Goal: Task Accomplishment & Management: Use online tool/utility

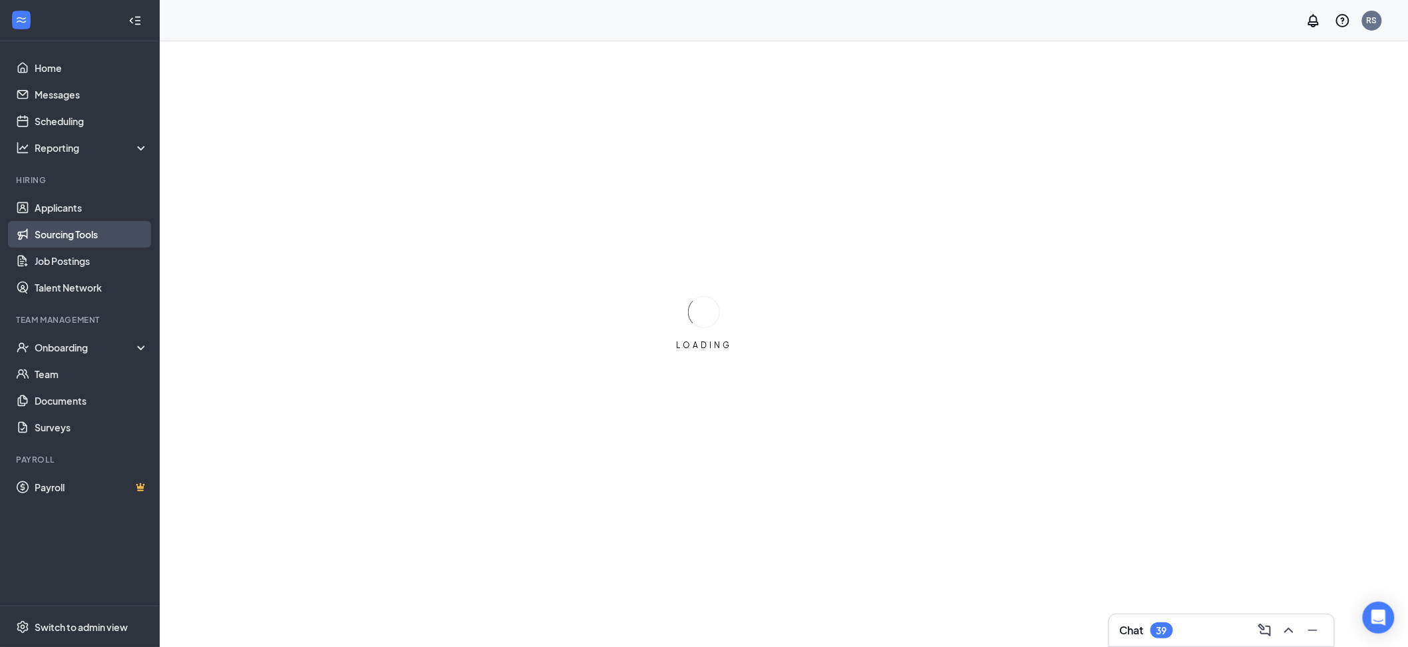
click at [38, 234] on link "Sourcing Tools" at bounding box center [92, 234] width 114 height 27
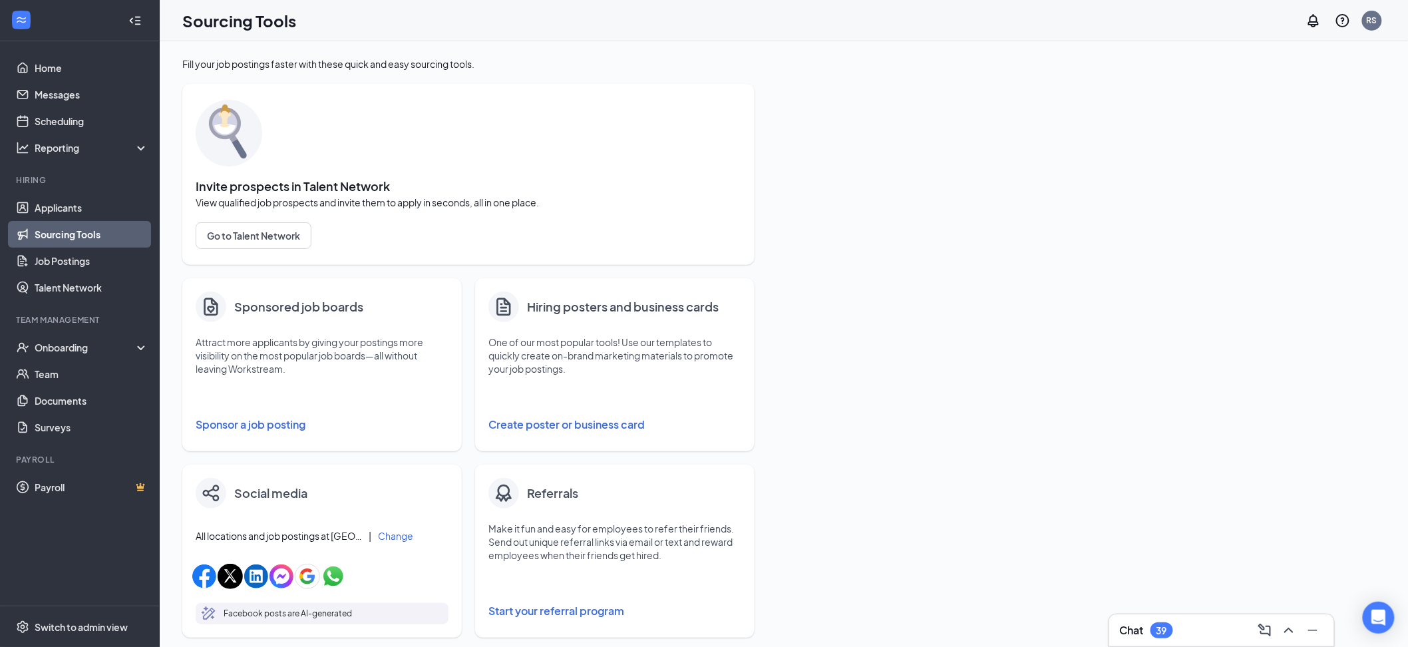
click at [562, 428] on button "Create poster or business card" at bounding box center [614, 424] width 253 height 27
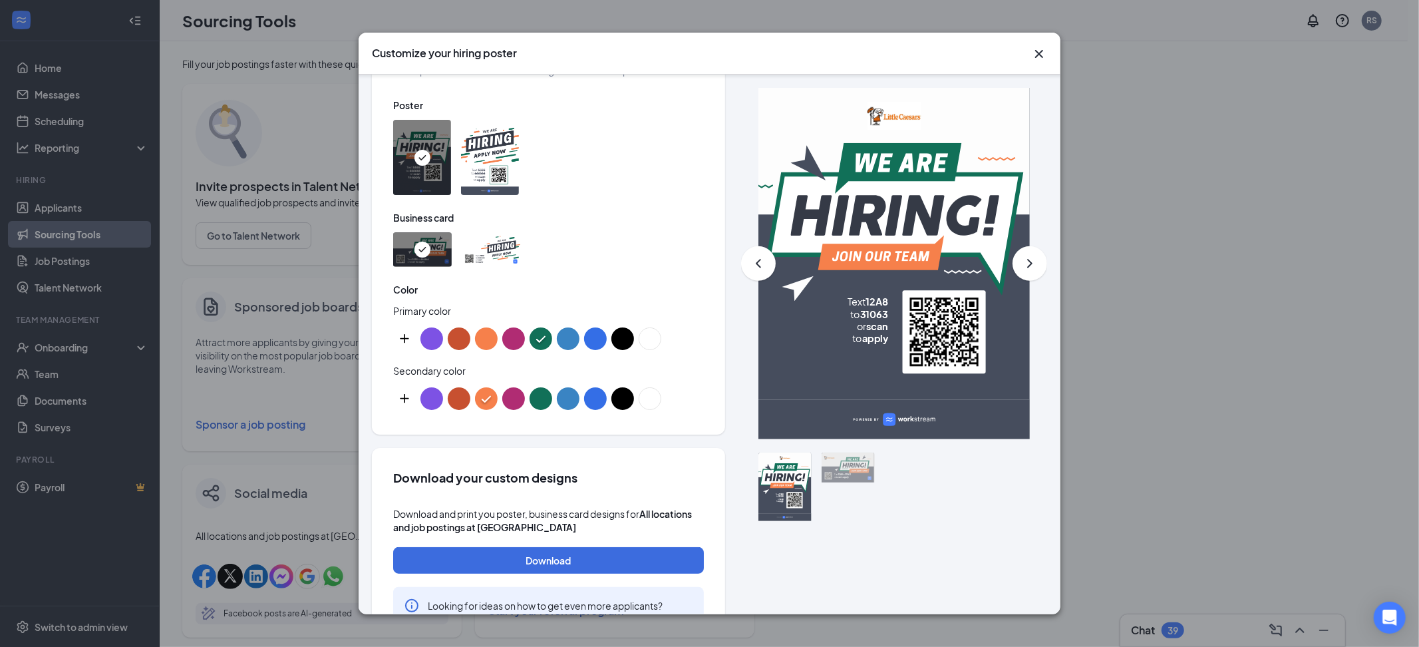
scroll to position [639, 0]
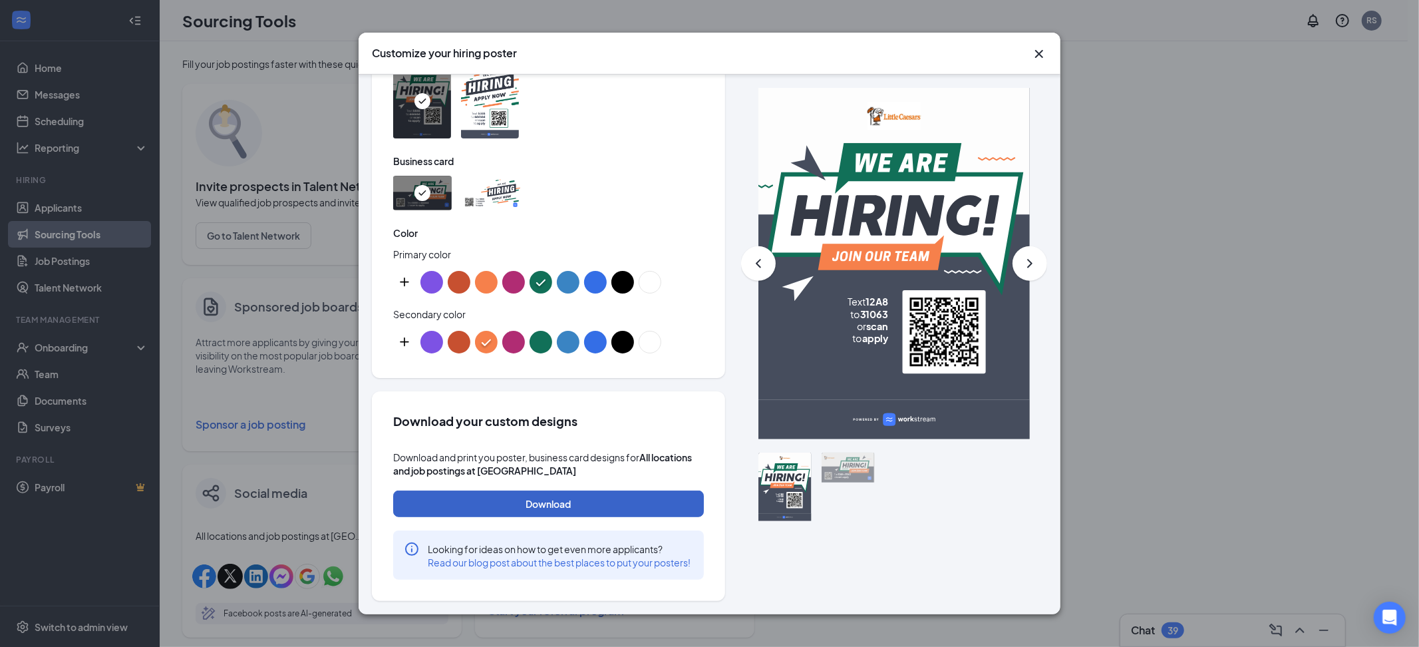
click at [567, 496] on button "Download" at bounding box center [548, 503] width 311 height 27
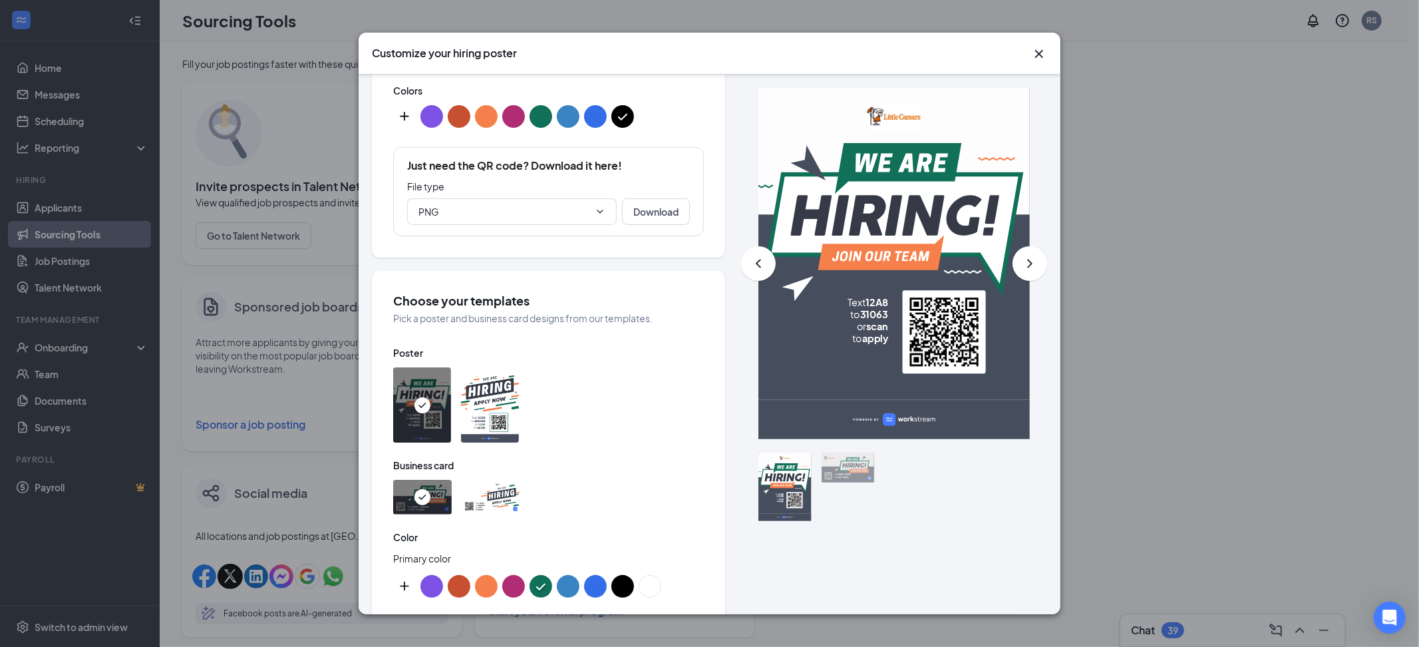
scroll to position [249, 0]
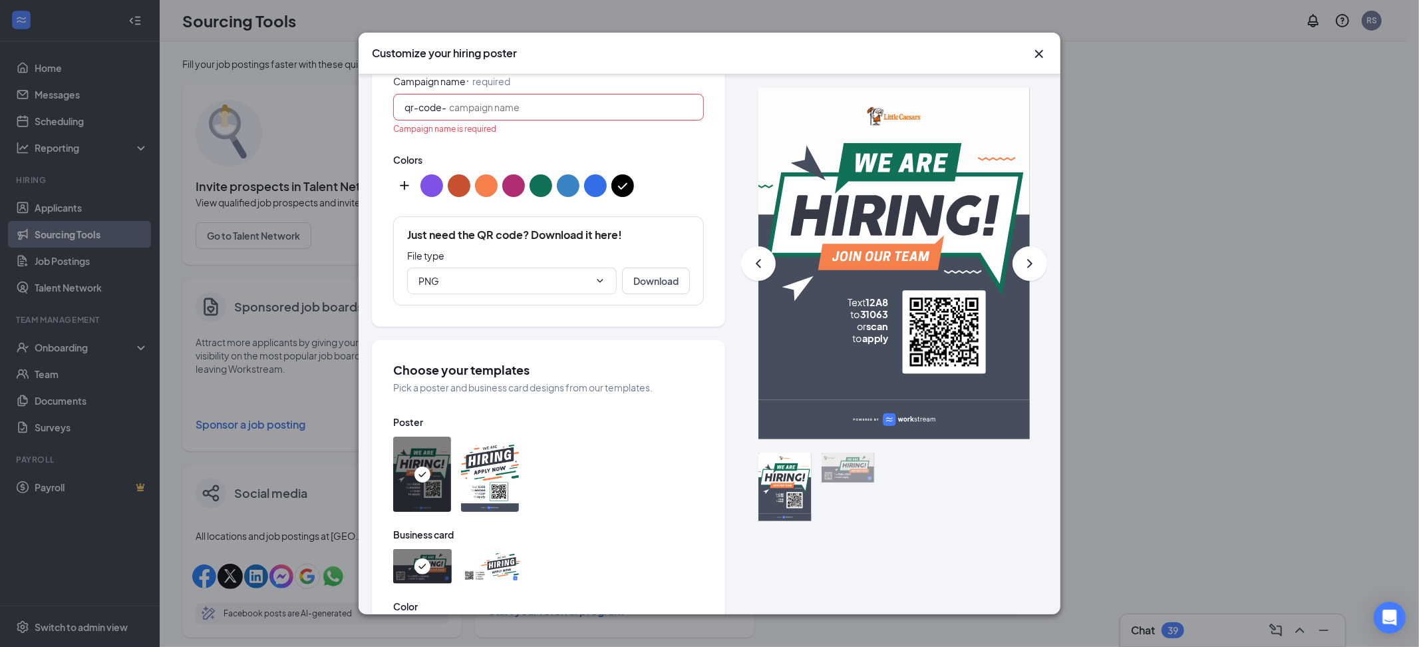
click at [559, 97] on span "qr-code-" at bounding box center [548, 107] width 311 height 27
click at [559, 112] on input "Campaign name ⠂ required" at bounding box center [570, 107] width 243 height 15
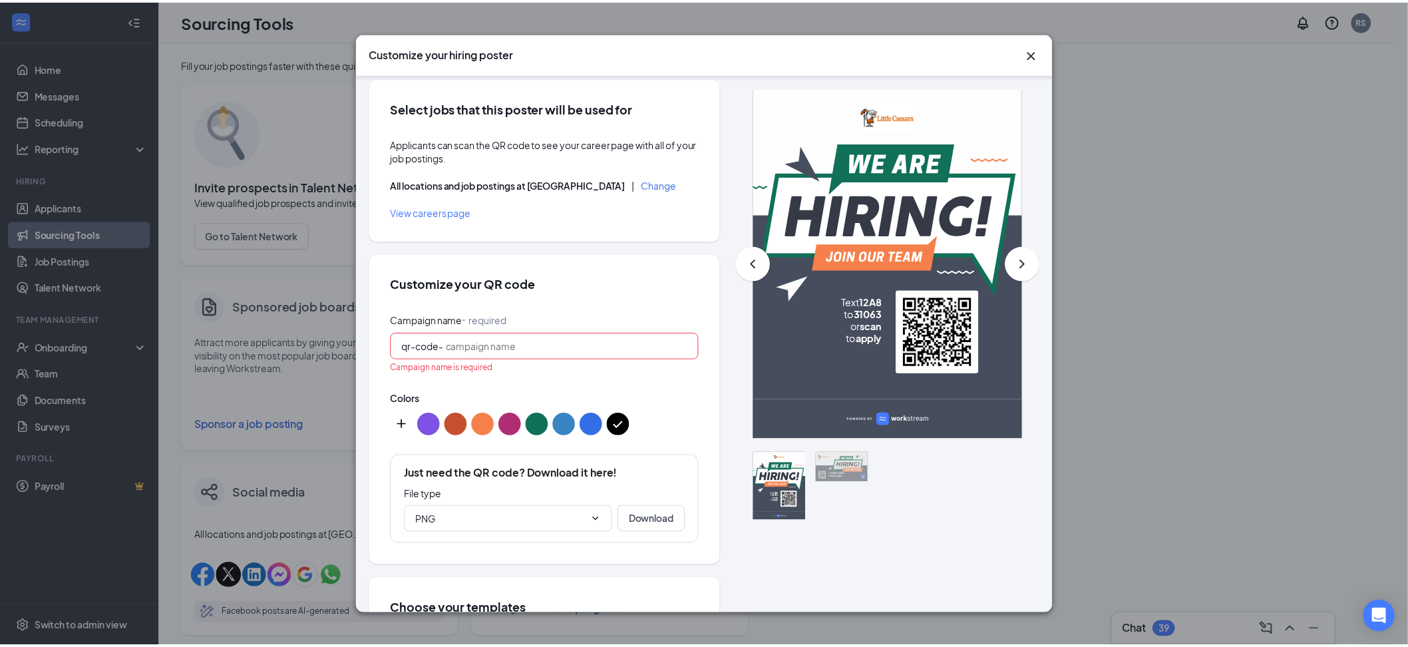
scroll to position [0, 0]
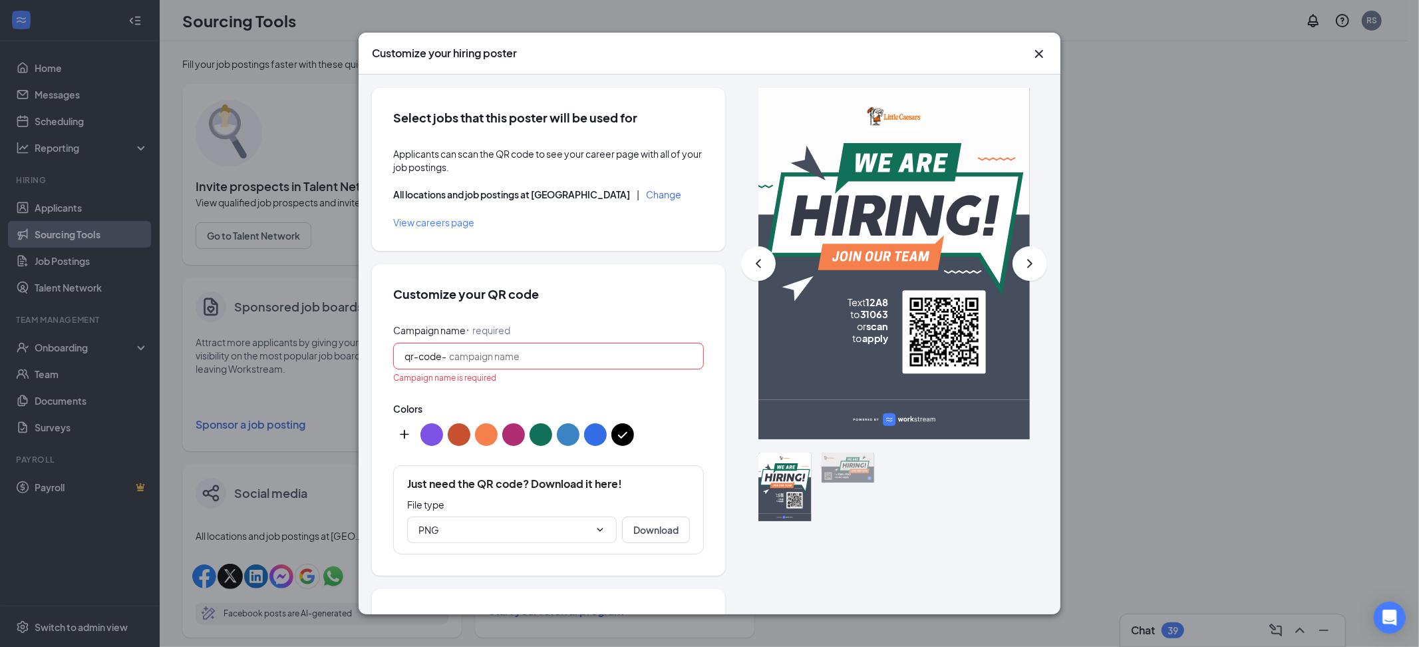
click at [1041, 51] on icon "Cross" at bounding box center [1039, 54] width 8 height 8
